Goal: Find specific page/section: Find specific page/section

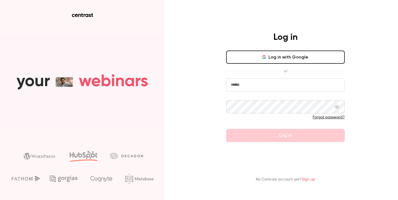
type input "**********"
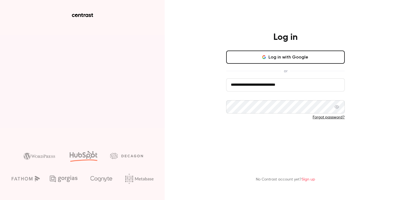
click at [240, 136] on button "Log in" at bounding box center [285, 135] width 119 height 13
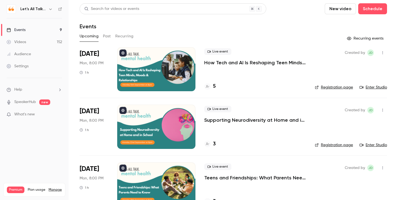
click at [49, 11] on button "button" at bounding box center [50, 9] width 7 height 7
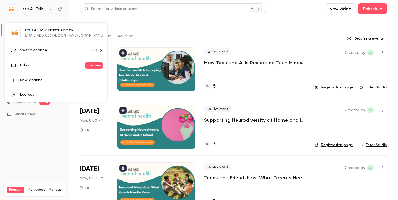
click at [56, 54] on li "Switch channel 40" at bounding box center [56, 50] width 103 height 15
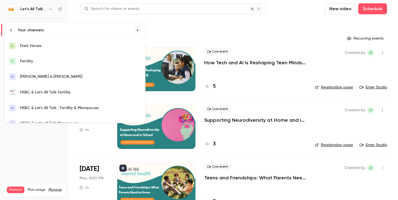
click at [52, 91] on div "HSBC & Let's All Talk Fertility" at bounding box center [80, 92] width 121 height 5
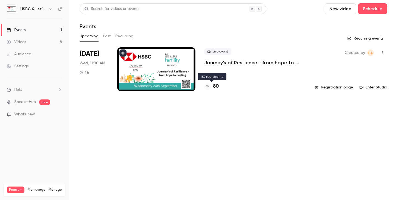
click at [215, 86] on h4 "80" at bounding box center [216, 86] width 6 height 7
